Goal: Communication & Community: Answer question/provide support

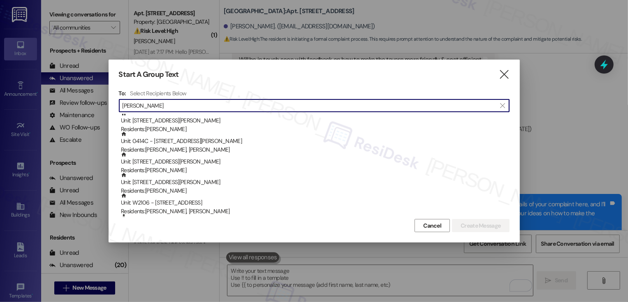
scroll to position [86, 0]
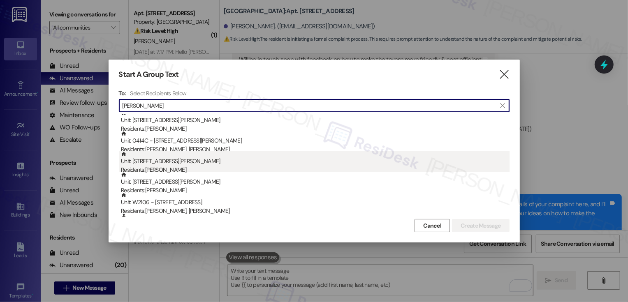
type input "morgan"
click at [189, 166] on div "Residents: Morgan Stoll" at bounding box center [315, 170] width 388 height 9
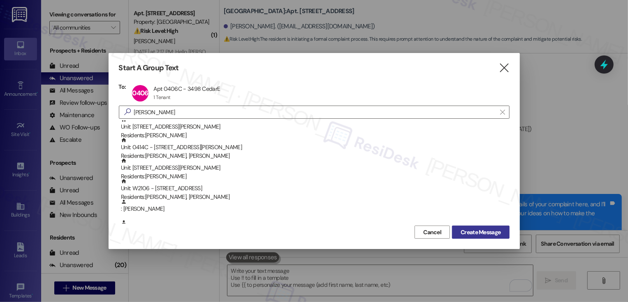
click at [482, 231] on span "Create Message" at bounding box center [480, 232] width 40 height 9
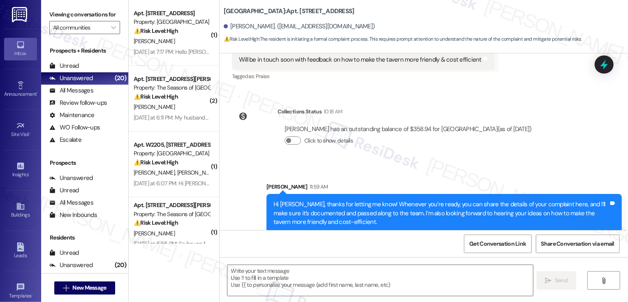
type textarea "Fetching suggested responses. Please feel free to read through the conversation…"
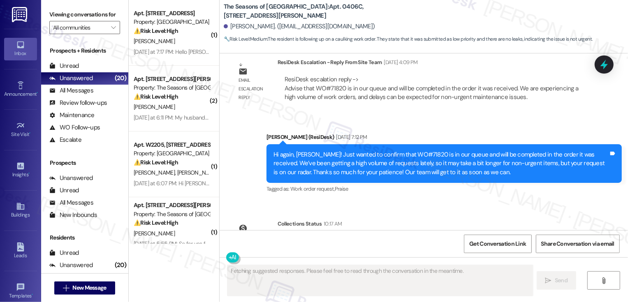
scroll to position [1789, 0]
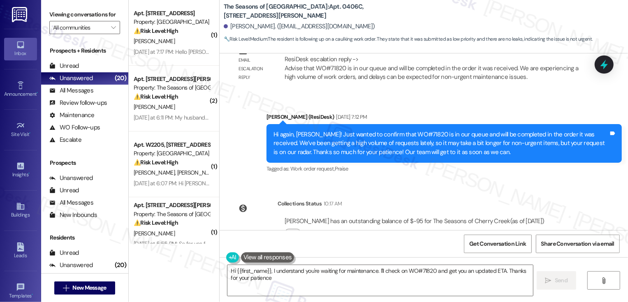
type textarea "Hi {{first_name}}, I understand you're waiting for maintenance. I'll check on W…"
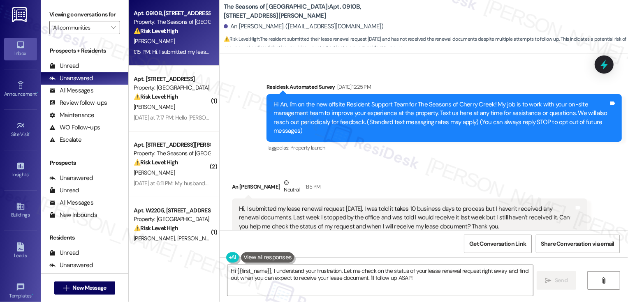
scroll to position [51, 0]
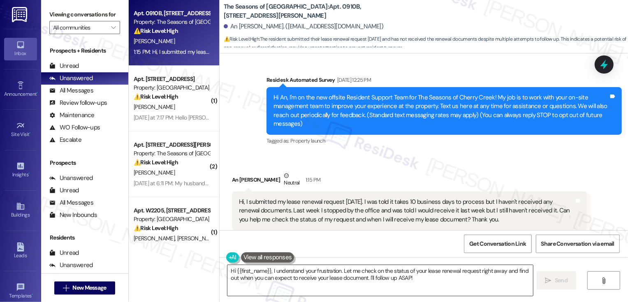
click at [267, 270] on textarea "Hi {{first_name}}, I understand your frustration. Let me check on the status of…" at bounding box center [379, 280] width 305 height 31
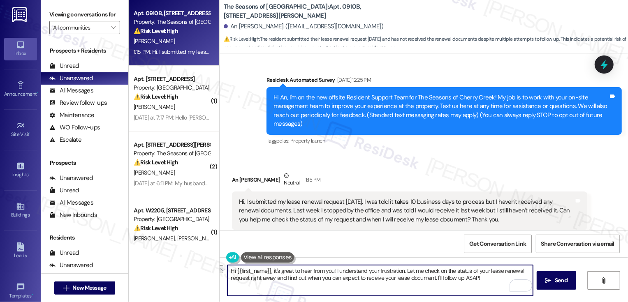
drag, startPoint x: 332, startPoint y: 270, endPoint x: 399, endPoint y: 271, distance: 67.8
click at [400, 271] on textarea "Hi {{first_name}}, it's great to hear from you! I understand your frustration. …" at bounding box center [379, 280] width 305 height 31
drag, startPoint x: 331, startPoint y: 270, endPoint x: 423, endPoint y: 282, distance: 92.8
click at [423, 282] on textarea "Hi {{first_name}}, it's great to hear from you! Let me check on the status of y…" at bounding box center [379, 280] width 305 height 31
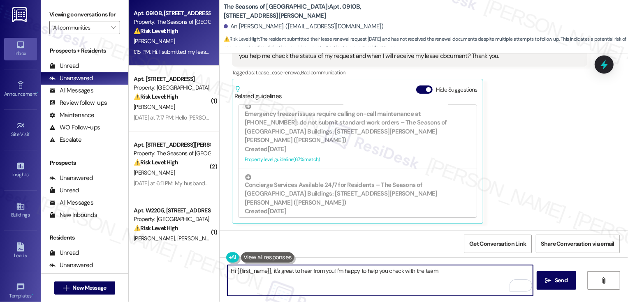
scroll to position [289, 0]
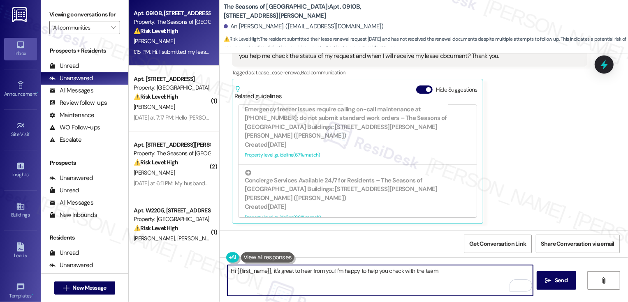
drag, startPoint x: 218, startPoint y: 5, endPoint x: 232, endPoint y: 5, distance: 14.0
click at [224, 5] on b "The Seasons of Cherry Creek: Apt. 0910B, 3498 Seasons E Ellsworth Ave" at bounding box center [306, 11] width 164 height 18
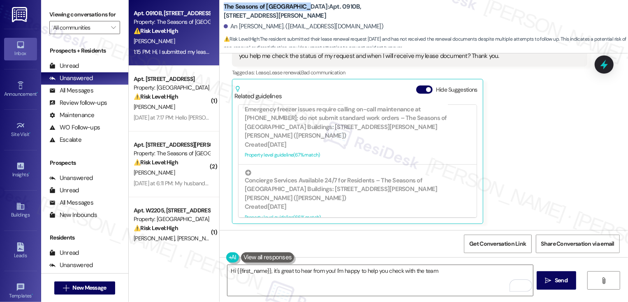
drag, startPoint x: 297, startPoint y: 5, endPoint x: 219, endPoint y: 4, distance: 78.5
click at [224, 4] on b "The Seasons of Cherry Creek: Apt. 0910B, 3498 Seasons E Ellsworth Ave" at bounding box center [306, 11] width 164 height 18
copy b "The Seasons of Cherry Creek"
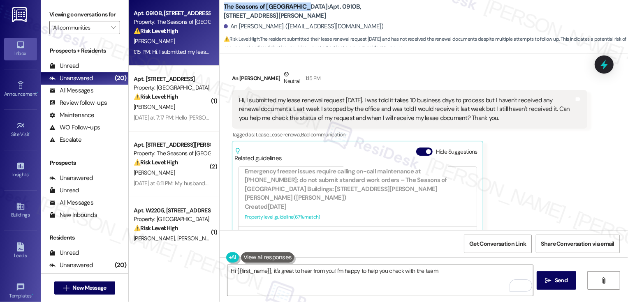
scroll to position [161, 0]
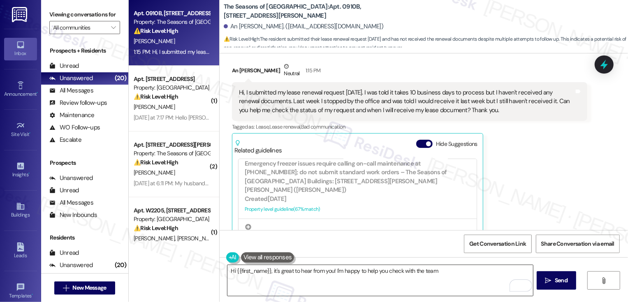
click at [464, 280] on textarea "Hi {{first_name}}, it's great to hear from you! I'm happy to help you check wit…" at bounding box center [379, 280] width 305 height 31
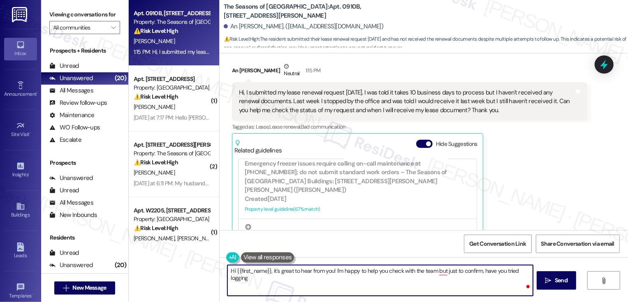
paste textarea "The Seasons of Cherry Creek"
paste textarea "RentCafe portal and click on the Lease tab to view her available renewal offers"
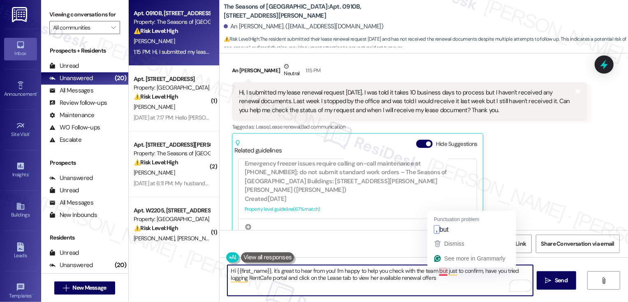
click at [441, 270] on textarea "Hi {{first_name}}, it's great to hear from you! I'm happy to help you check wit…" at bounding box center [379, 280] width 305 height 31
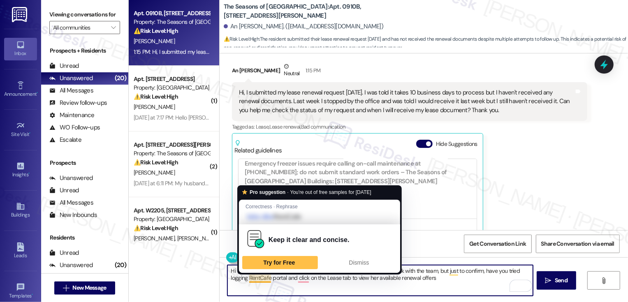
click at [243, 277] on textarea "Hi {{first_name}}, it's great to hear from you! I'm happy to help you check wit…" at bounding box center [379, 280] width 305 height 31
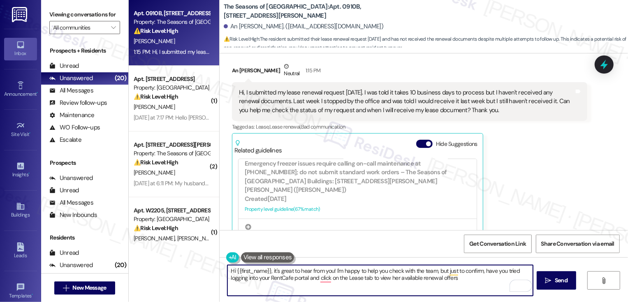
click at [305, 279] on textarea "Hi {{first_name}}, it's great to hear from you! I'm happy to help you check wit…" at bounding box center [379, 280] width 305 height 31
click at [388, 278] on textarea "Hi {{first_name}}, it's great to hear from you! I'm happy to help you check wit…" at bounding box center [379, 280] width 305 height 31
click at [493, 278] on textarea "Hi {{first_name}}, it's great to hear from you! I'm happy to help you check wit…" at bounding box center [379, 280] width 305 height 31
paste textarea "’s great to hear from you! I’m happy to help check with the team, but just to c…"
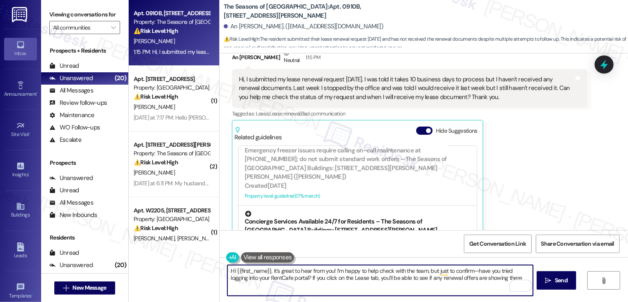
scroll to position [174, 0]
click at [471, 271] on textarea "Hi {{first_name}}, it’s great to hear from you! I’m happy to help check with th…" at bounding box center [379, 280] width 305 height 31
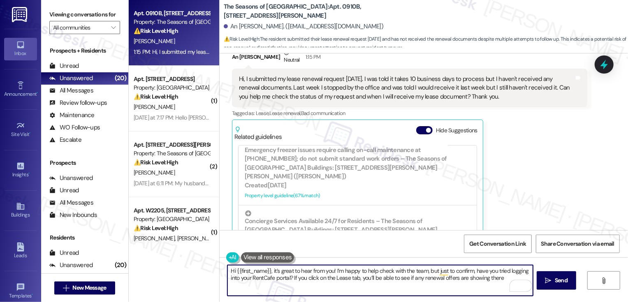
click at [305, 290] on textarea "Hi {{first_name}}, it’s great to hear from you! I’m happy to help check with th…" at bounding box center [379, 280] width 305 height 31
type textarea "Hi {{first_name}}, it’s great to hear from you! I’m happy to help check with th…"
click at [562, 278] on span "Send" at bounding box center [560, 280] width 13 height 9
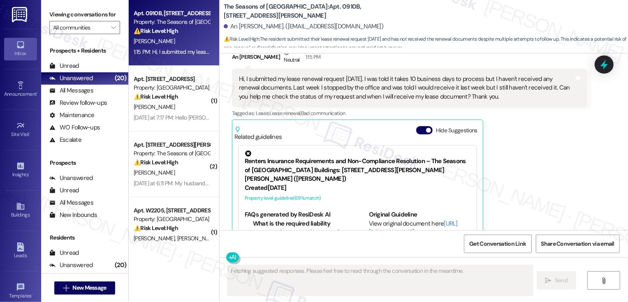
scroll to position [281, 0]
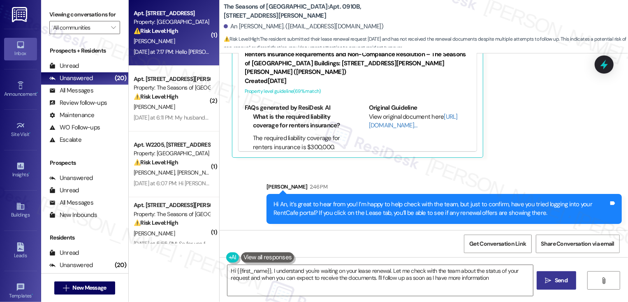
type textarea "Hi {{first_name}}, I understand you're waiting on your lease renewal. Let me ch…"
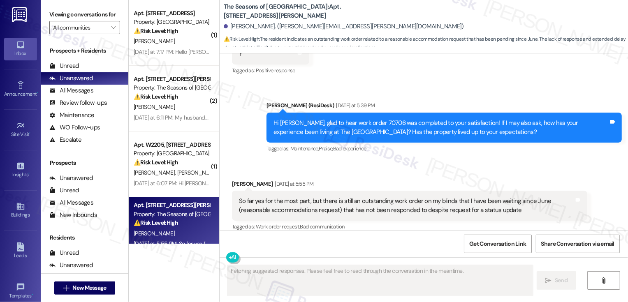
scroll to position [914, 0]
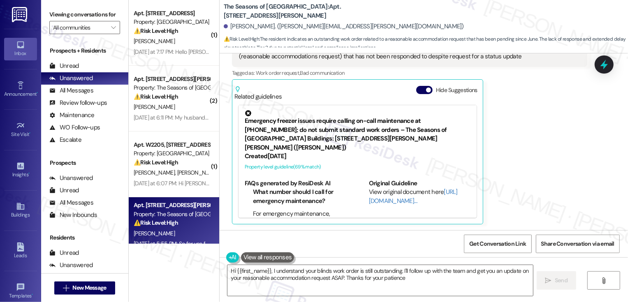
type textarea "Hi {{first_name}}, I understand your blinds work order is still outstanding. I'…"
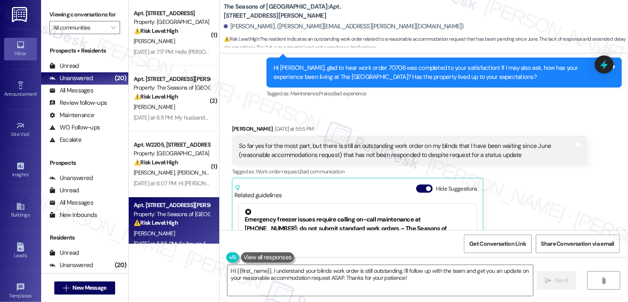
scroll to position [823, 0]
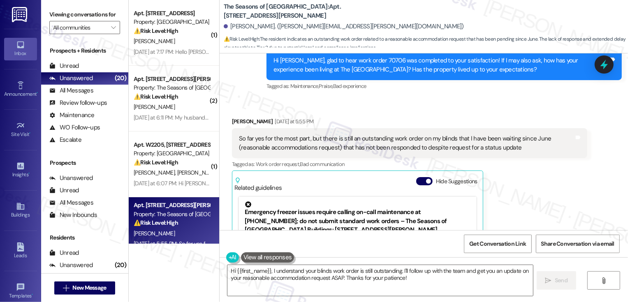
click at [417, 118] on div "Jodi Fischer Yesterday at 5:55 PM" at bounding box center [409, 123] width 355 height 12
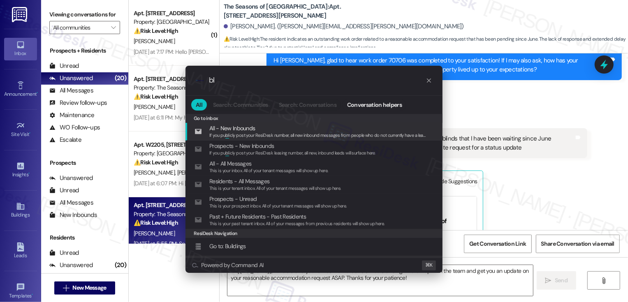
type input "b"
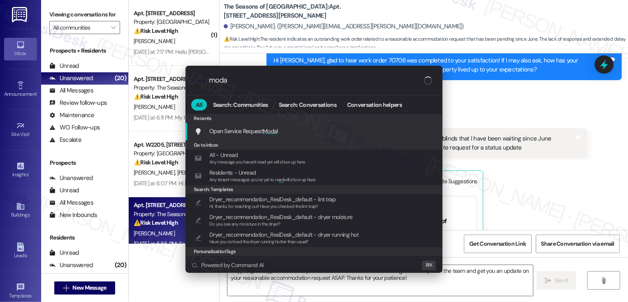
type input "modal"
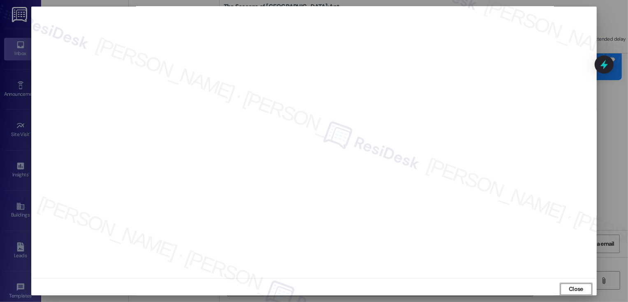
scroll to position [5, 0]
click at [573, 282] on button "Close" at bounding box center [575, 285] width 33 height 13
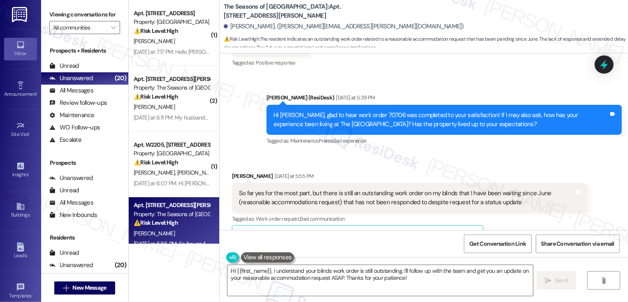
scroll to position [715, 0]
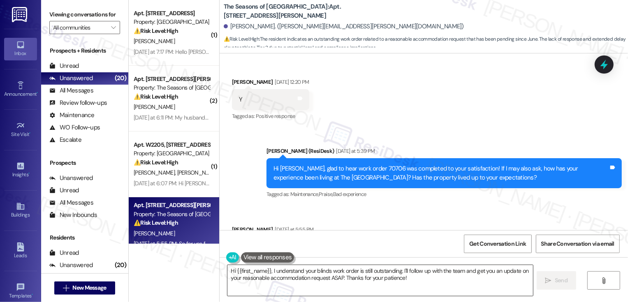
click at [406, 279] on textarea "Hi {{first_name}}, I understand your blinds work order is still outstanding. I'…" at bounding box center [379, 280] width 305 height 31
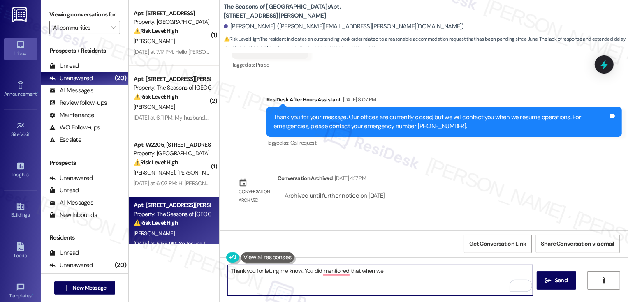
scroll to position [430, 0]
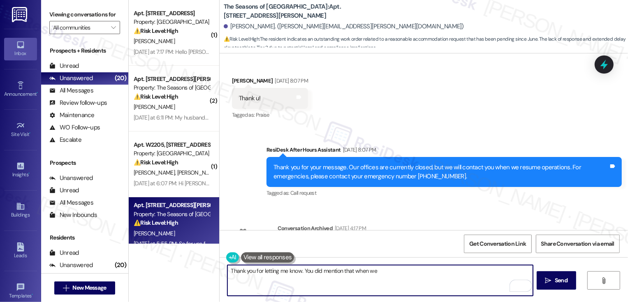
drag, startPoint x: 349, startPoint y: 272, endPoint x: 399, endPoint y: 275, distance: 49.4
click at [399, 275] on textarea "Thank you for letting me know. You did mention that when we" at bounding box center [379, 280] width 305 height 31
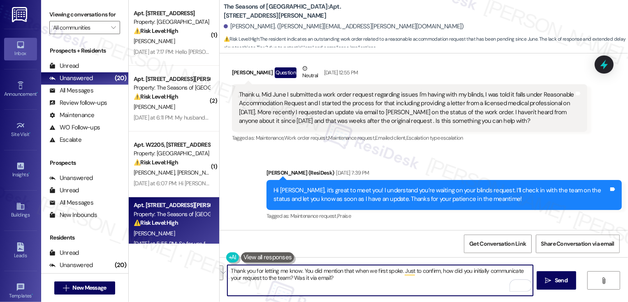
scroll to position [136, 0]
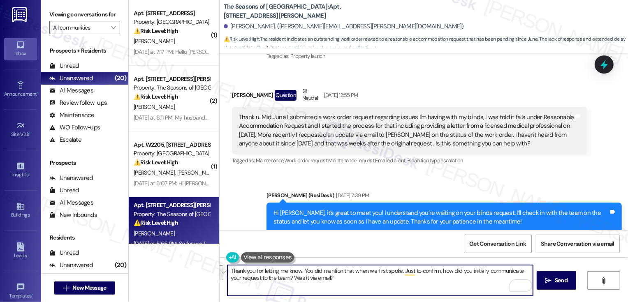
paste textarea "—I remember you mentioned that when we first spoke. Just to confirm, how did yo…"
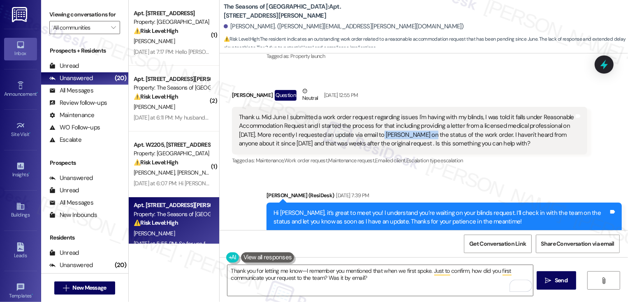
drag, startPoint x: 363, startPoint y: 135, endPoint x: 411, endPoint y: 137, distance: 48.1
click at [411, 137] on div "Thank u. Mid June I submitted a work order request regarding issues I'm having …" at bounding box center [406, 130] width 335 height 35
copy div "Lauren McCartney"
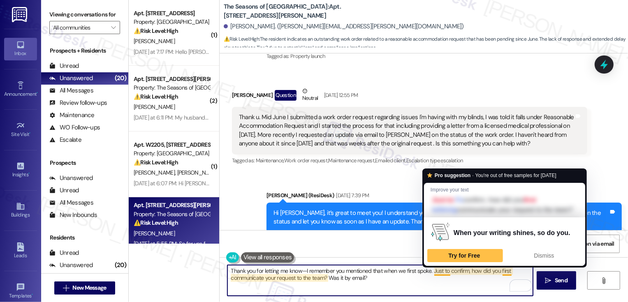
drag, startPoint x: 430, startPoint y: 270, endPoint x: 442, endPoint y: 283, distance: 17.4
click at [442, 283] on textarea "Thank you for letting me know—I remember you mentioned that when we first spoke…" at bounding box center [379, 280] width 305 height 31
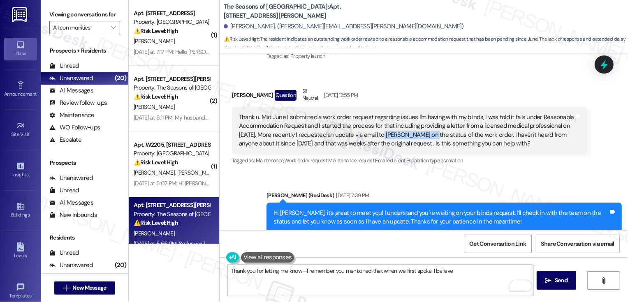
drag, startPoint x: 362, startPoint y: 136, endPoint x: 412, endPoint y: 136, distance: 49.7
click at [412, 136] on div "Thank u. Mid June I submitted a work order request regarding issues I'm having …" at bounding box center [406, 130] width 335 height 35
copy div "Lauren McCartney"
click at [459, 276] on textarea "Thank you for letting me know—I remember you mentioned that when we first spoke…" at bounding box center [379, 280] width 305 height 31
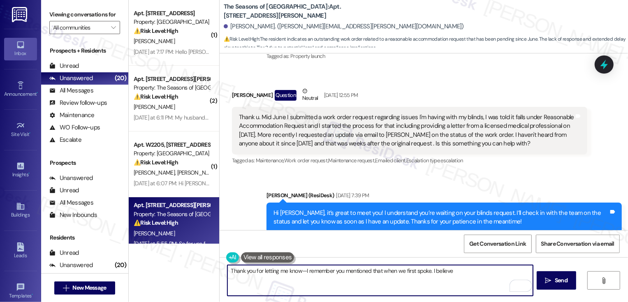
paste textarea "Lauren McCartney"
paste textarea "with Broe Real Estate Group"
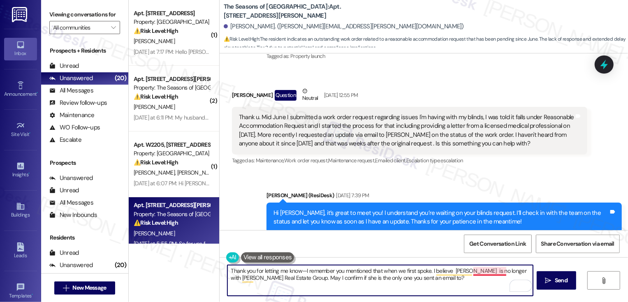
click at [487, 269] on textarea "Thank you for letting me know—I remember you mentioned that when we first spoke…" at bounding box center [379, 280] width 305 height 31
paste textarea "Lauren McCartney is no longer with Broe Real Estate Group. Can I confirm if she…"
click at [300, 272] on textarea "Thank you for letting me know—I remember you mentioned that when we first spoke…" at bounding box center [379, 280] width 305 height 31
click at [451, 279] on textarea "Thank you for letting me know. I remember you mentioned that when we first spok…" at bounding box center [379, 280] width 305 height 31
click at [325, 277] on textarea "Thank you for letting me know. I remember you mentioned that when we first spok…" at bounding box center [379, 280] width 305 height 31
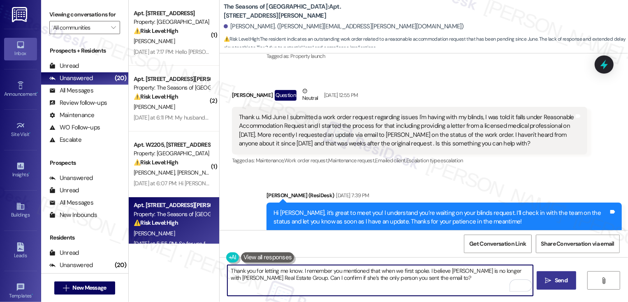
type textarea "Thank you for letting me know. I remember you mentioned that when we first spok…"
click at [556, 284] on span "Send" at bounding box center [560, 280] width 13 height 9
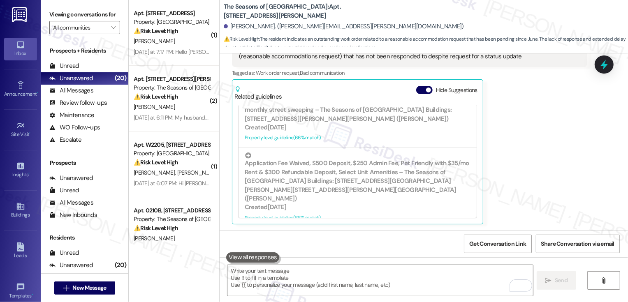
scroll to position [981, 0]
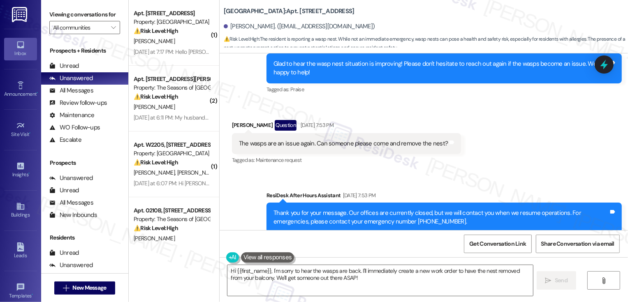
scroll to position [1652, 0]
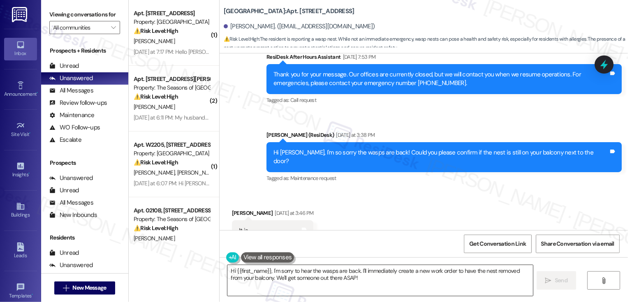
click at [270, 275] on textarea "Hi {{first_name}}, I'm sorry to hear the wasps are back. I'll immediately creat…" at bounding box center [379, 280] width 305 height 31
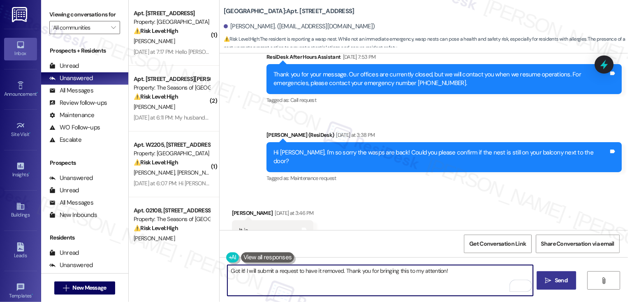
type textarea "Got it! I will submit a request to have it removed. Thank you for bringing this…"
click at [551, 278] on span " Send" at bounding box center [556, 280] width 26 height 9
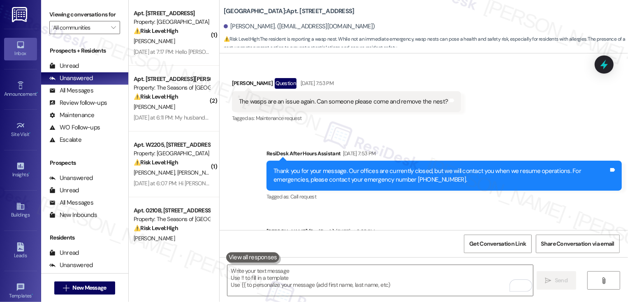
scroll to position [1526, 0]
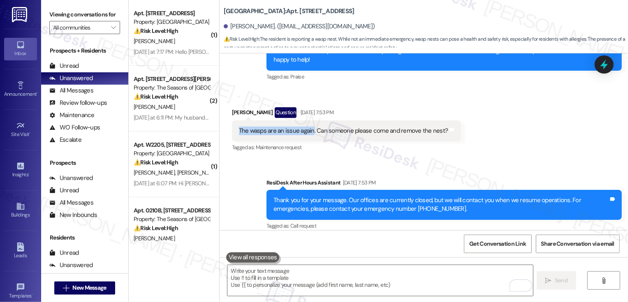
drag, startPoint x: 234, startPoint y: 121, endPoint x: 307, endPoint y: 117, distance: 72.9
click at [307, 127] on div "The wasps are an issue again. Can someone please come and remove the nest?" at bounding box center [343, 131] width 209 height 9
copy div "The wasps are an issue again"
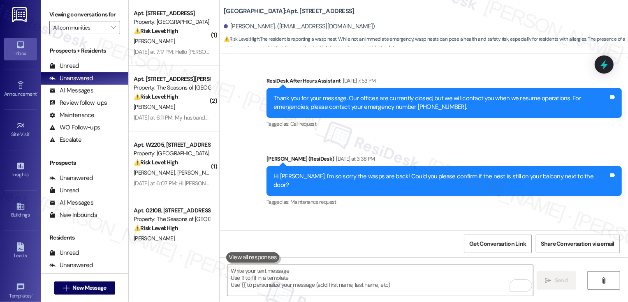
scroll to position [1646, 0]
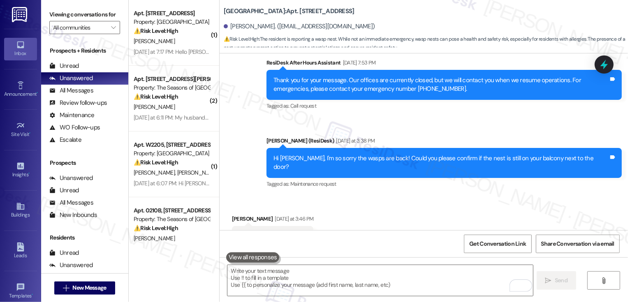
drag, startPoint x: 483, startPoint y: 148, endPoint x: 606, endPoint y: 149, distance: 122.9
click at [606, 154] on div "Hi Sydney Macintyre, I'm so sorry the wasps are back! Could you please confirm …" at bounding box center [440, 163] width 337 height 18
copy div "he nest is still on your balcony next to the door?"
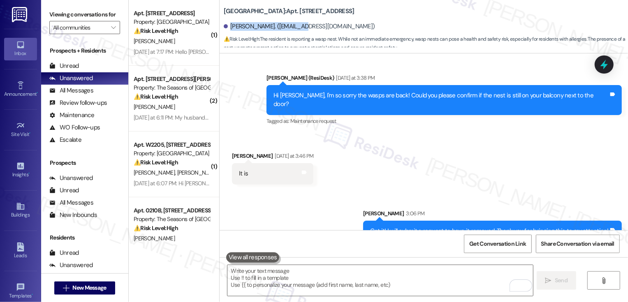
drag, startPoint x: 224, startPoint y: 25, endPoint x: 290, endPoint y: 27, distance: 65.8
click at [290, 27] on div "Sydney Macintyre Powell. (sydneympowell@me.com)" at bounding box center [299, 26] width 151 height 9
copy div "Sydney Macintyre Powell."
click at [313, 191] on div "Sent via SMS Sarah 3:06 PM Got it! I will submit a request to have it removed. …" at bounding box center [423, 219] width 408 height 57
click at [509, 247] on span "Get Conversation Link" at bounding box center [497, 244] width 57 height 9
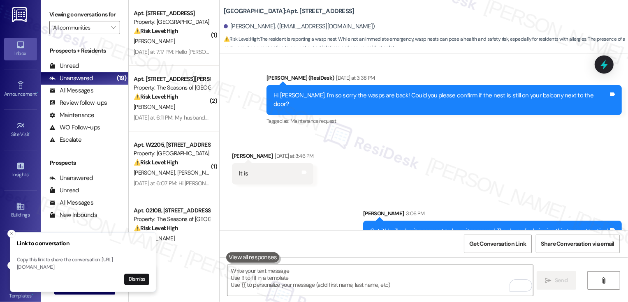
click at [258, 169] on div "Received via SMS Sydney Macintyre Powell Yesterday at 3:46 PM It is Tags and no…" at bounding box center [273, 167] width 94 height 45
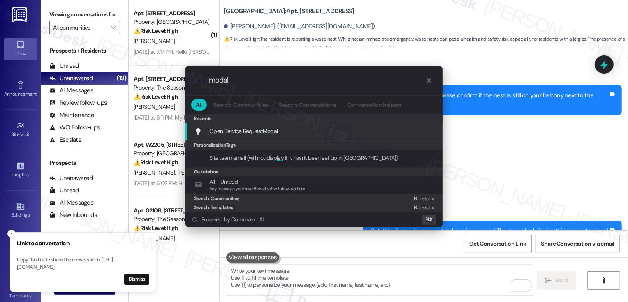
click at [11, 226] on div ".cls-1{fill:#0a055f;}.cls-2{fill:#0cc4c4;} resideskLogoBlueOrange modal All Sea…" at bounding box center [314, 151] width 628 height 302
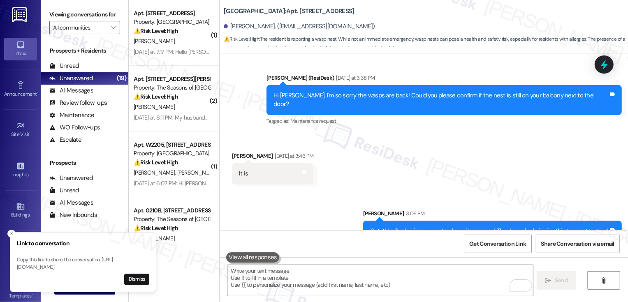
click at [11, 233] on line "Close toast" at bounding box center [11, 234] width 2 height 2
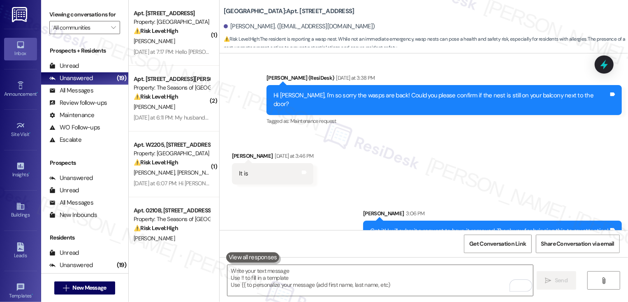
click at [263, 198] on div "Sent via SMS Sarah 3:06 PM Got it! I will submit a request to have it removed. …" at bounding box center [423, 219] width 408 height 57
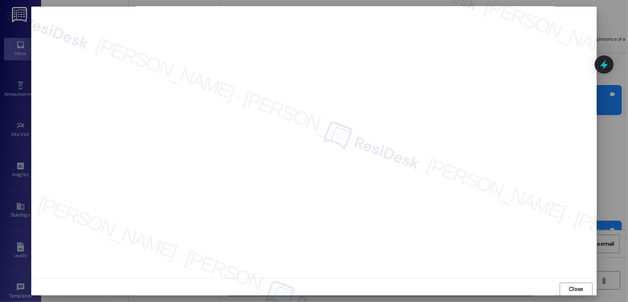
scroll to position [5, 0]
click at [574, 282] on span "Close" at bounding box center [575, 285] width 14 height 9
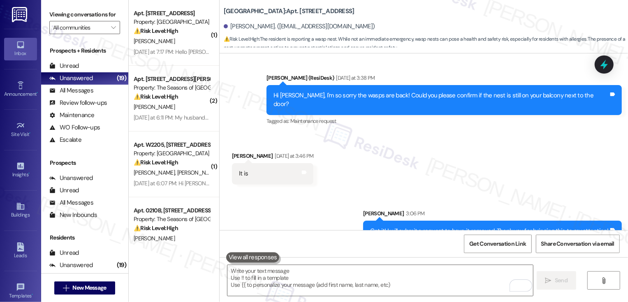
click at [459, 135] on div "Received via SMS Sydney Macintyre Powell Yesterday at 3:46 PM It is Tags and no…" at bounding box center [423, 161] width 408 height 57
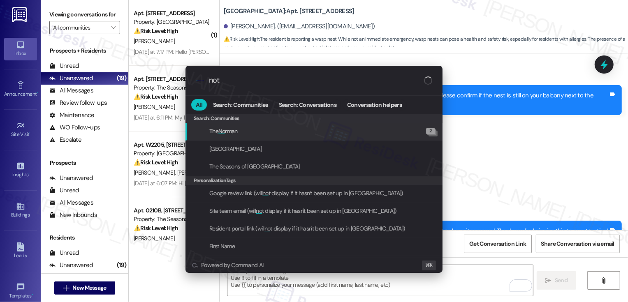
type input "note"
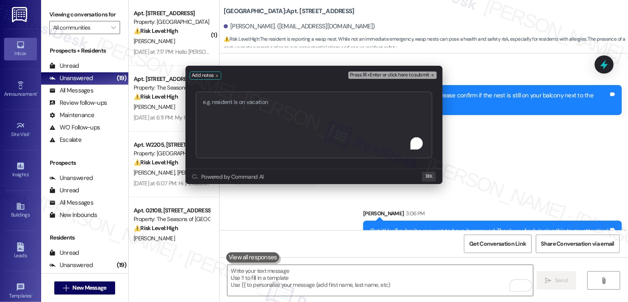
type textarea "Work order 72262"
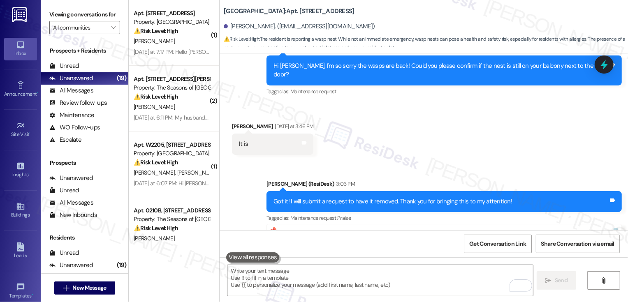
scroll to position [1791, 0]
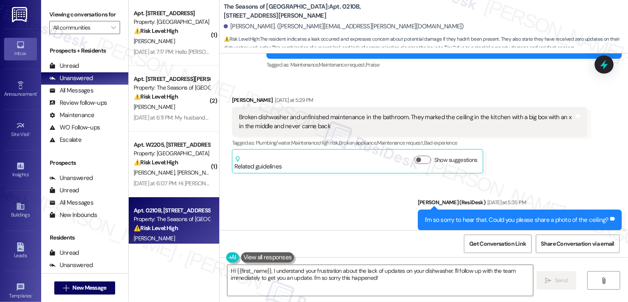
scroll to position [368, 0]
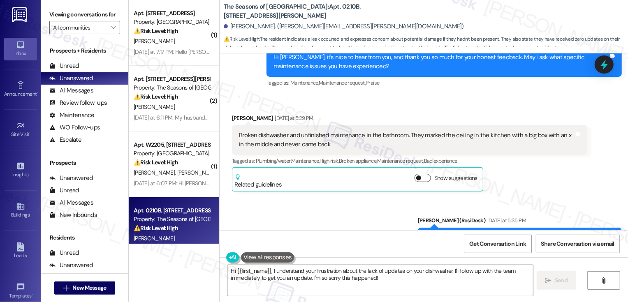
click at [420, 175] on button "Show suggestions" at bounding box center [422, 178] width 16 height 8
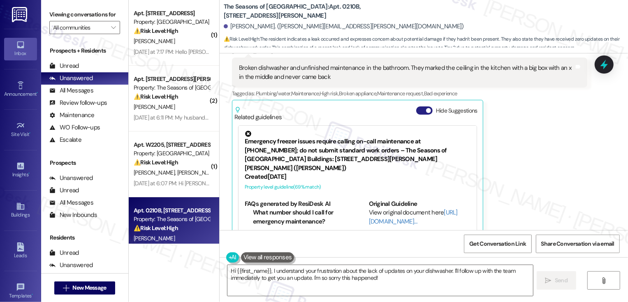
scroll to position [8, 0]
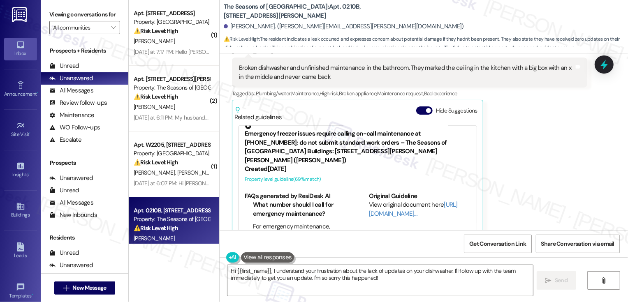
click at [415, 132] on div "Emergency freezer issues require calling on-call maintenance at [PHONE_NUMBER];…" at bounding box center [358, 144] width 226 height 42
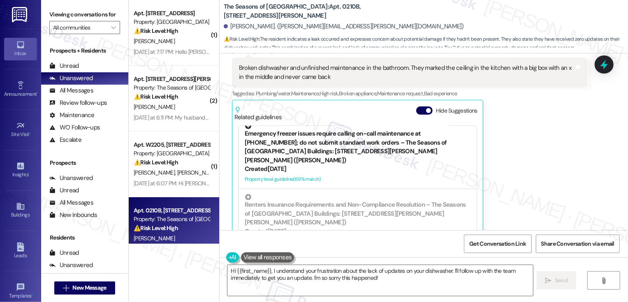
scroll to position [11, 0]
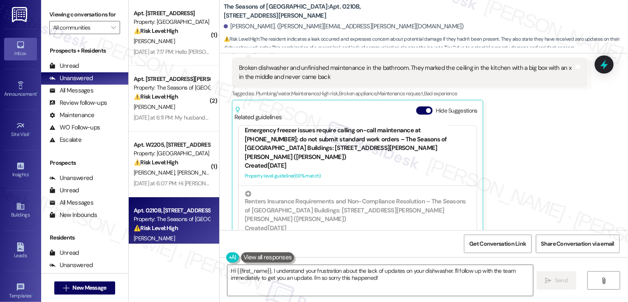
click at [374, 157] on div "Emergency freezer issues require calling on-call maintenance at [PHONE_NUMBER];…" at bounding box center [358, 141] width 226 height 42
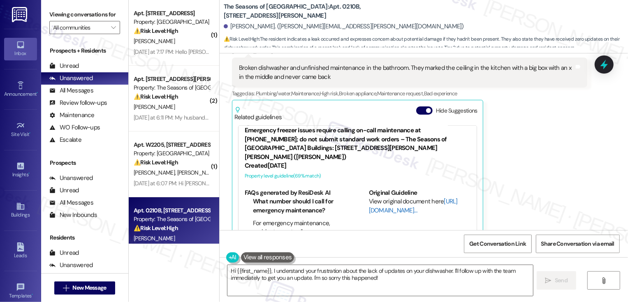
click at [383, 211] on link "[URL][DOMAIN_NAME]…" at bounding box center [413, 205] width 89 height 17
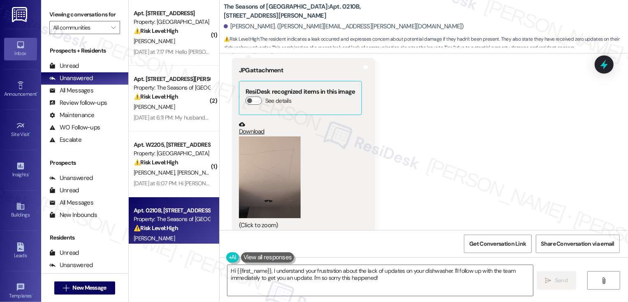
scroll to position [751, 0]
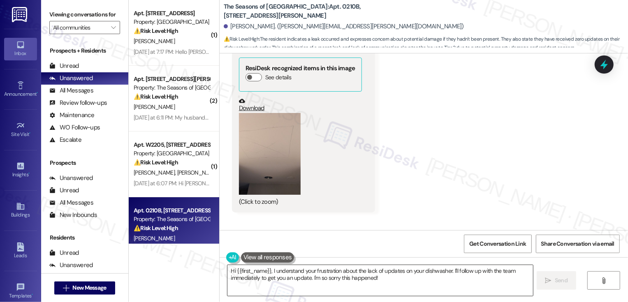
click at [429, 280] on textarea "Hi {{first_name}}, I understand your frustration about the lack of updates on y…" at bounding box center [379, 280] width 305 height 31
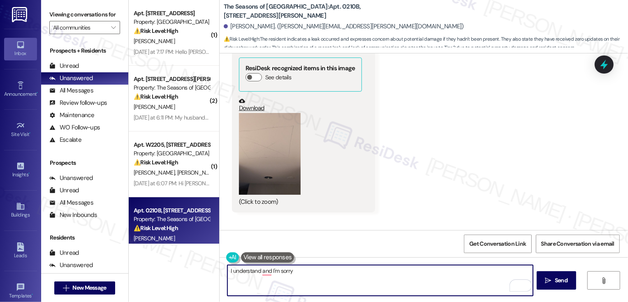
click at [270, 272] on textarea "I understand and I'm sorry" at bounding box center [379, 280] width 305 height 31
click at [315, 277] on textarea "I understand and I'm sorry" at bounding box center [379, 280] width 305 height 31
paste textarea "In the event of any emergency maintenance, residents must call [PHONE_NUMBER] t…"
drag, startPoint x: 452, startPoint y: 271, endPoint x: 491, endPoint y: 270, distance: 39.0
click at [491, 271] on textarea "I understand and I'm sorry you're dealing with that. In the event of any emerge…" at bounding box center [379, 280] width 305 height 31
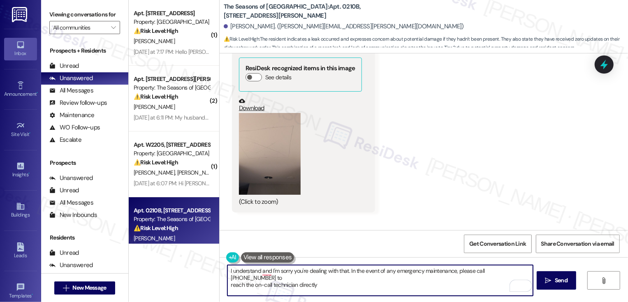
click at [227, 279] on textarea "I understand and I'm sorry you're dealing with that. In the event of any emerge…" at bounding box center [379, 280] width 305 height 31
click at [337, 280] on textarea "I understand and I'm sorry you're dealing with that. In the event of any emerge…" at bounding box center [379, 280] width 305 height 31
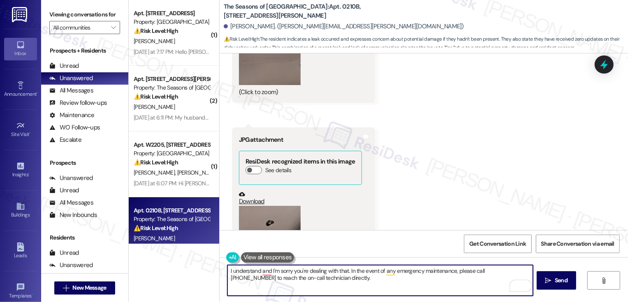
scroll to position [1359, 0]
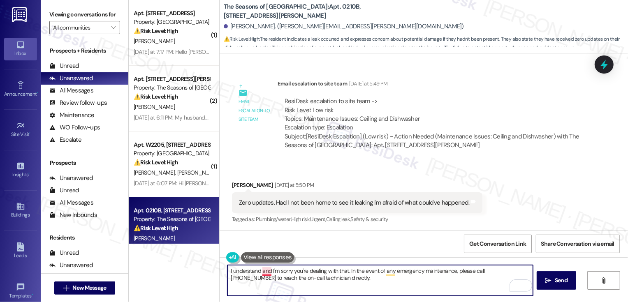
click at [261, 273] on textarea "I understand and I'm sorry you're dealing with that. In the event of any emerge…" at bounding box center [379, 280] width 305 height 31
type textarea "I understand, and I'm sorry you're dealing with that. In the event of any emerg…"
click at [561, 284] on span "Send" at bounding box center [560, 280] width 13 height 9
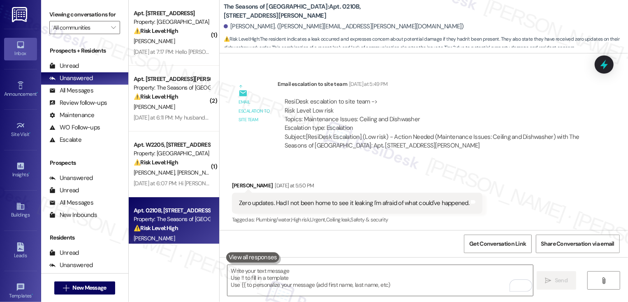
scroll to position [1426, 0]
